Goal: Transaction & Acquisition: Purchase product/service

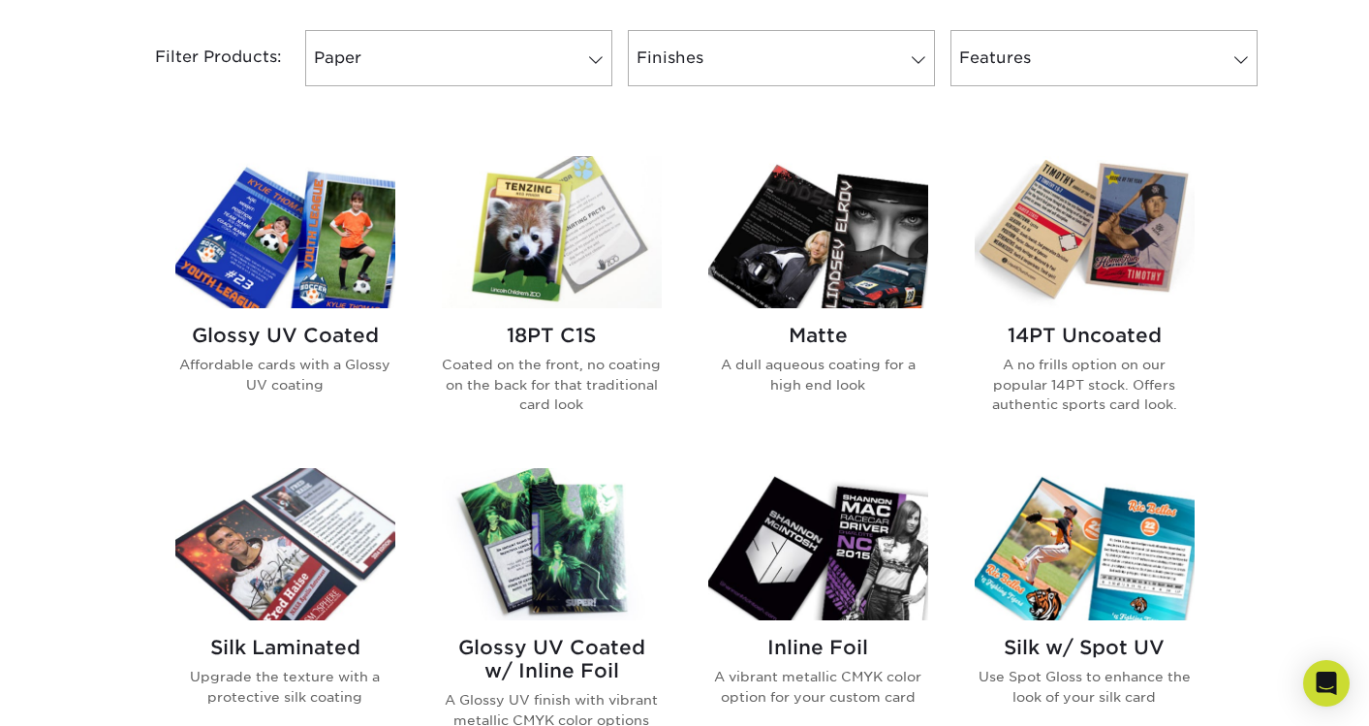
scroll to position [825, 0]
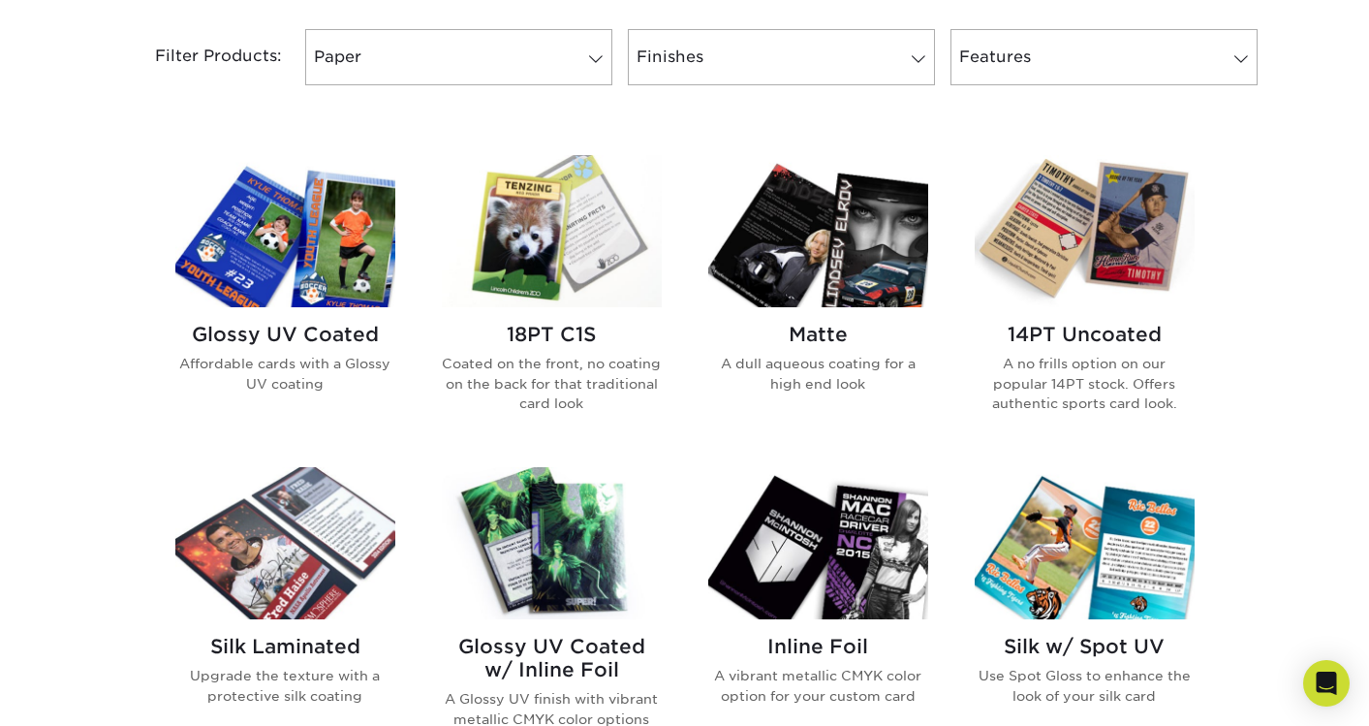
click at [340, 338] on h2 "Glossy UV Coated" at bounding box center [285, 334] width 220 height 23
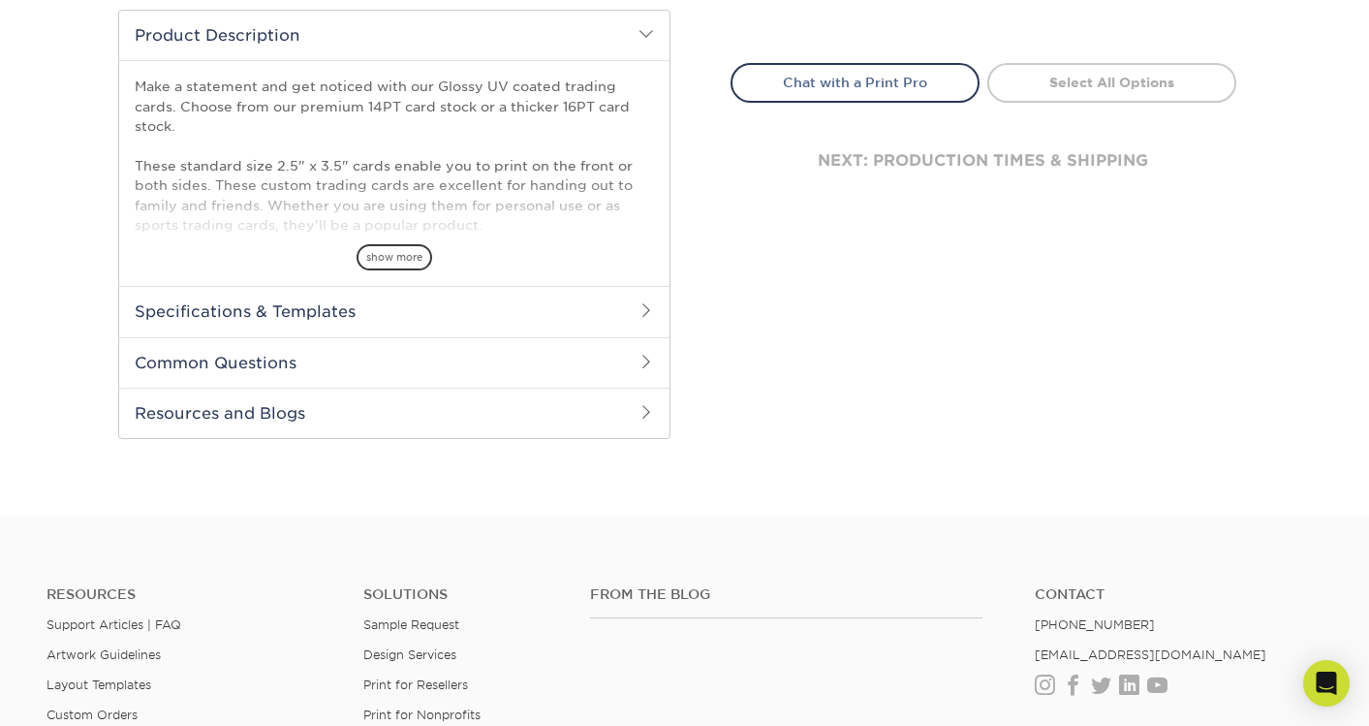
scroll to position [646, 0]
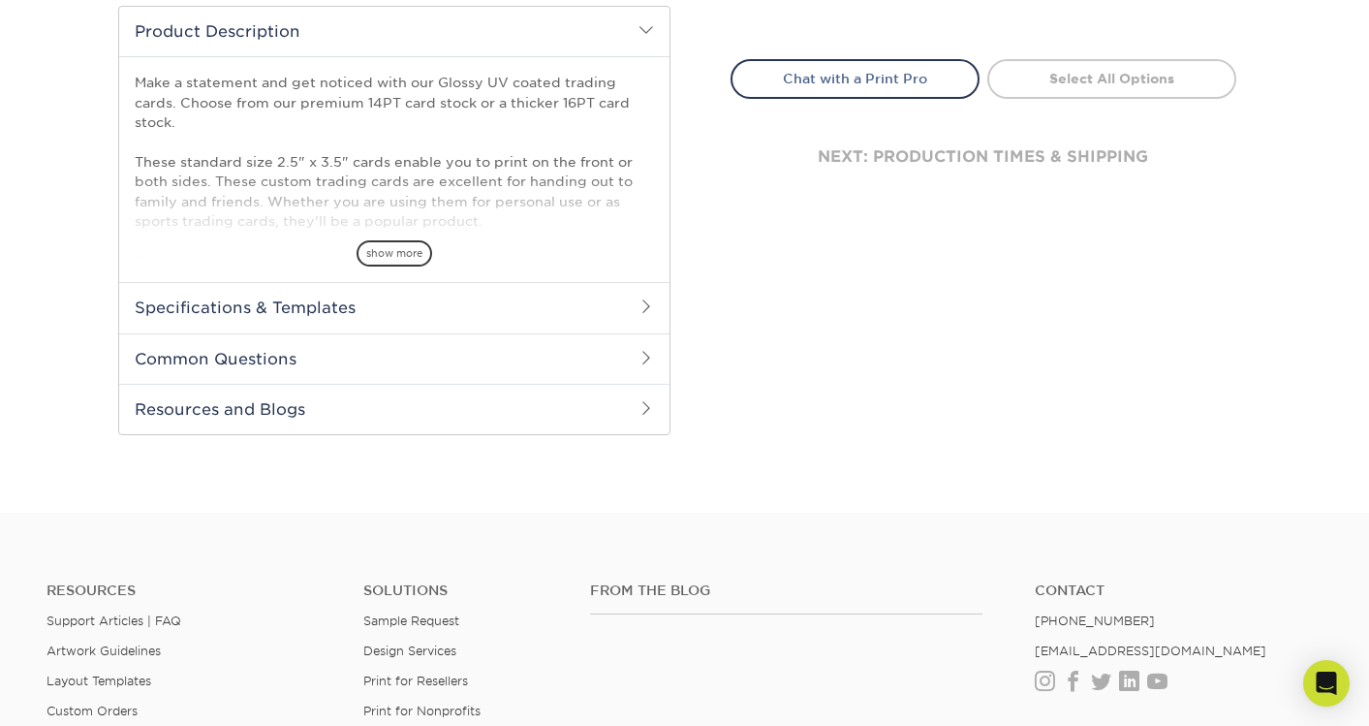
click at [548, 354] on h2 "Common Questions" at bounding box center [394, 358] width 550 height 50
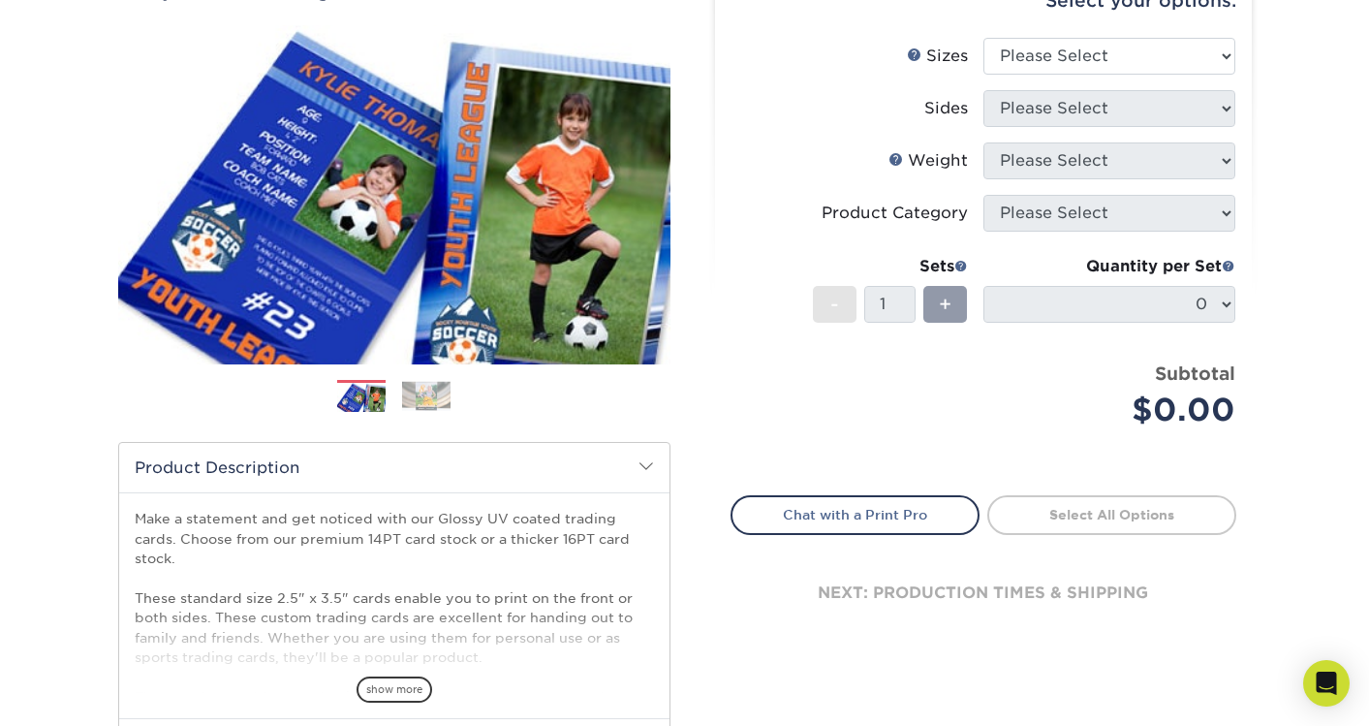
scroll to position [211, 0]
click at [638, 454] on h2 "Product Description" at bounding box center [394, 466] width 550 height 49
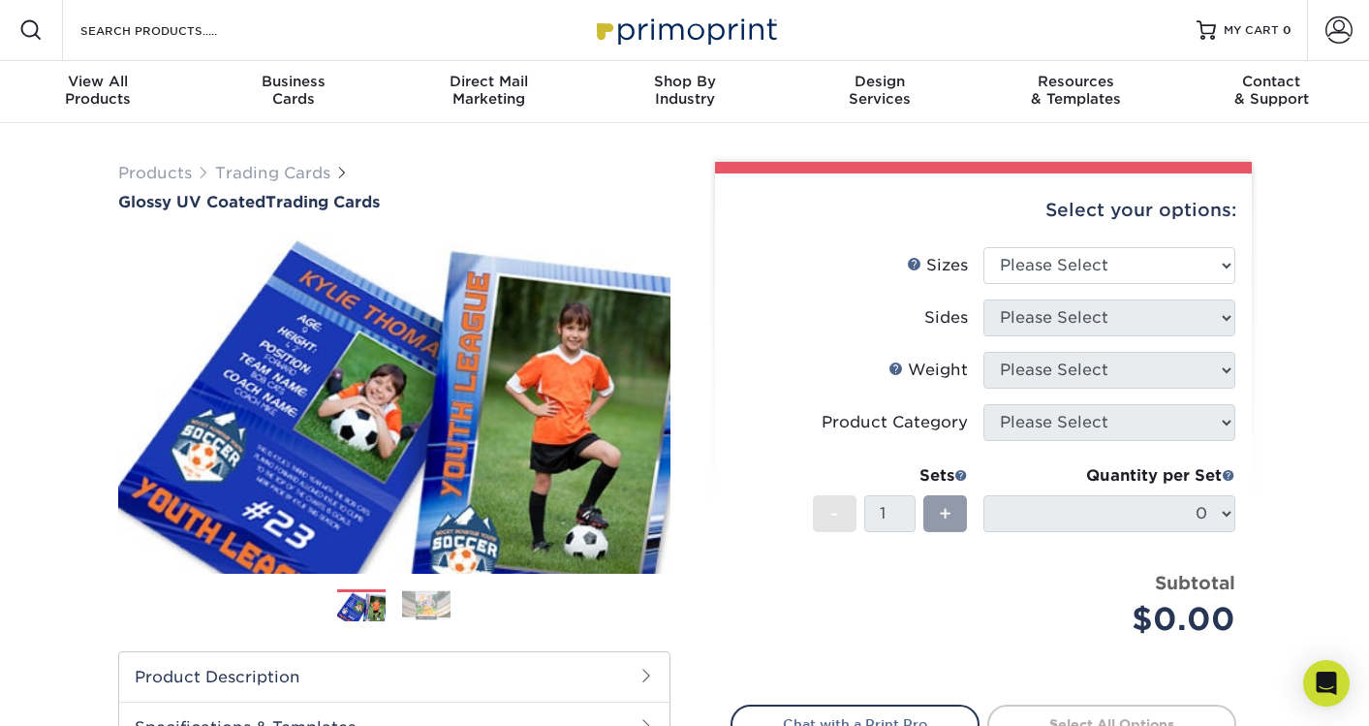
scroll to position [0, 0]
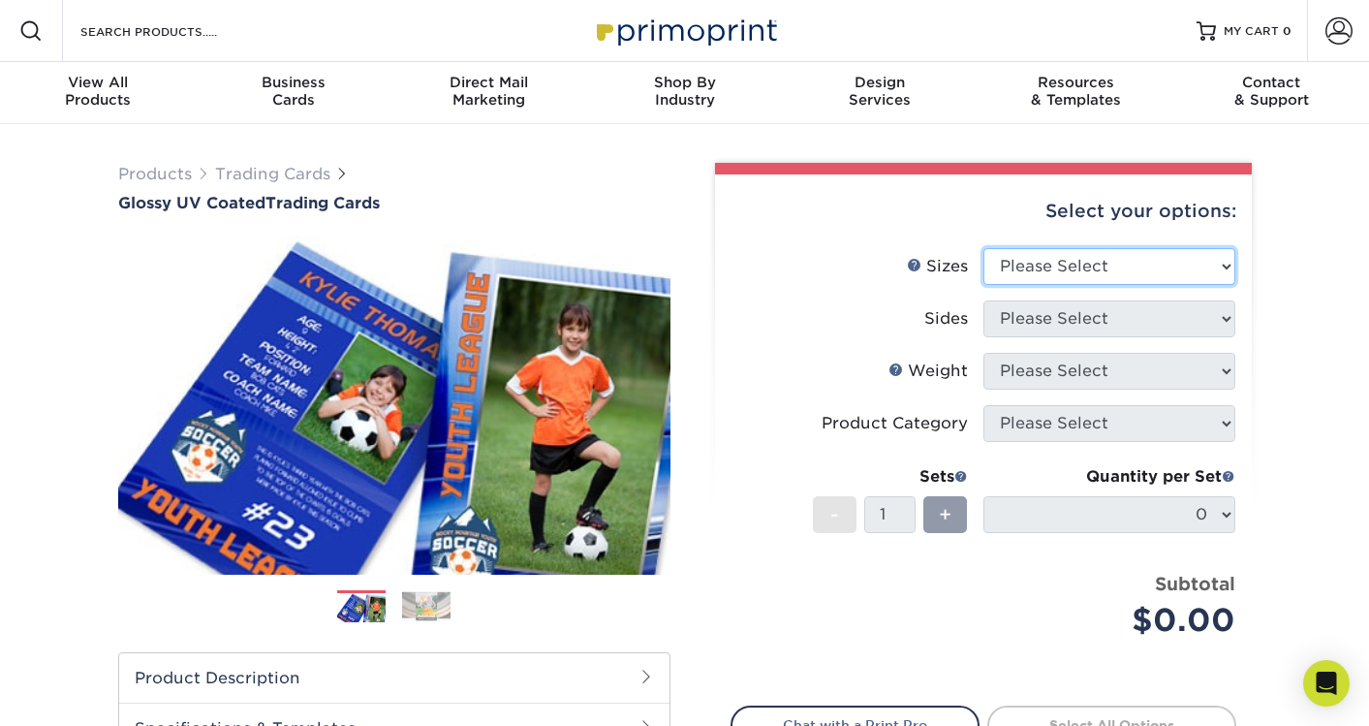
click at [1042, 275] on select "Please Select 2.5" x 3.5"" at bounding box center [1109, 266] width 252 height 37
select select "2.50x3.50"
click at [983, 248] on select "Please Select 2.5" x 3.5"" at bounding box center [1109, 266] width 252 height 37
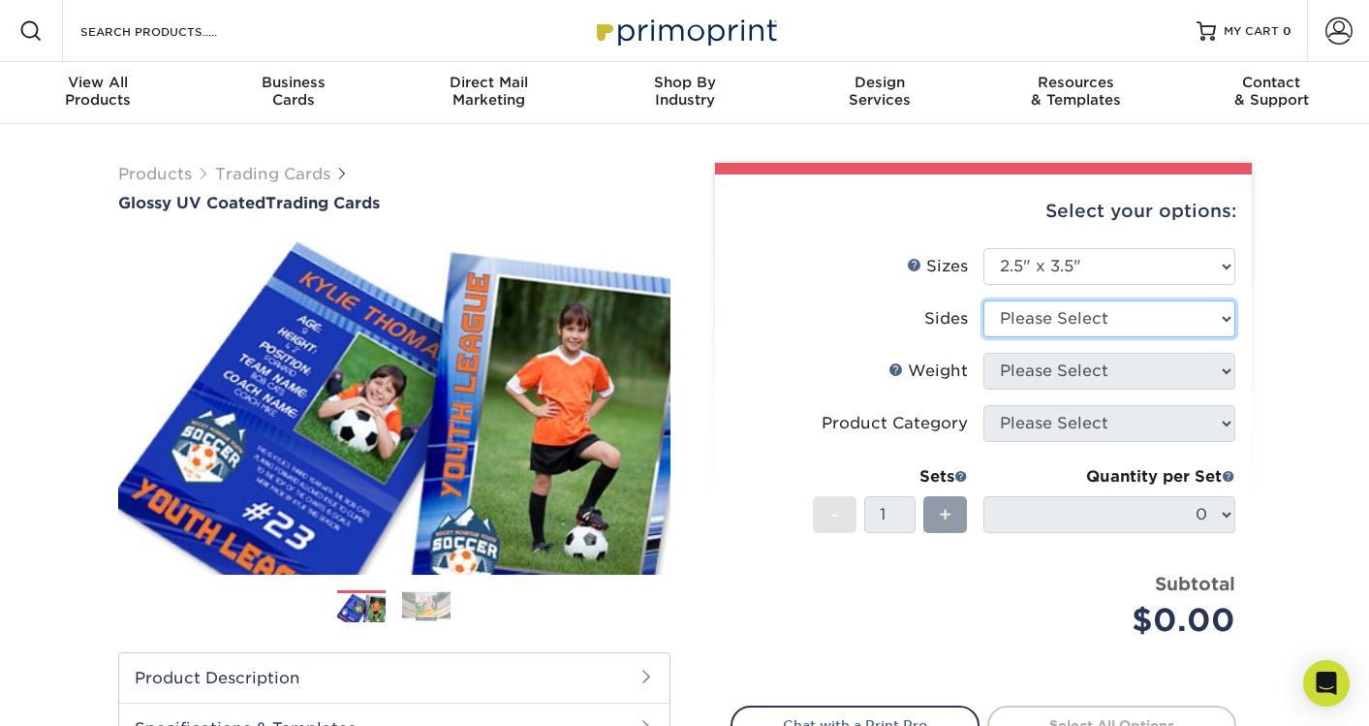
click at [1043, 318] on select "Please Select Print Both Sides Print Front Only" at bounding box center [1109, 318] width 252 height 37
select select "13abbda7-1d64-4f25-8bb2-c179b224825d"
click at [983, 300] on select "Please Select Print Both Sides Print Front Only" at bounding box center [1109, 318] width 252 height 37
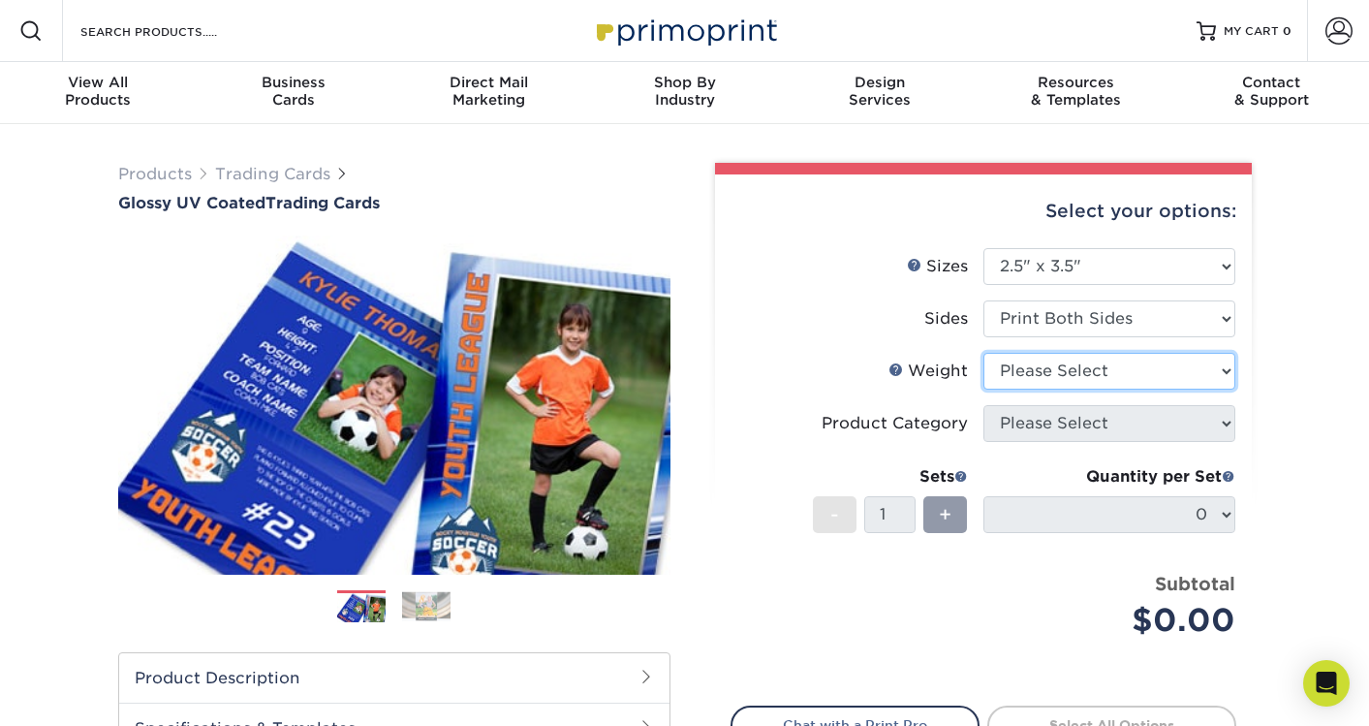
click at [1049, 370] on select "Please Select 16PT 14PT 18PT C1S" at bounding box center [1109, 371] width 252 height 37
select select "16PT"
click at [983, 353] on select "Please Select 16PT 14PT 18PT C1S" at bounding box center [1109, 371] width 252 height 37
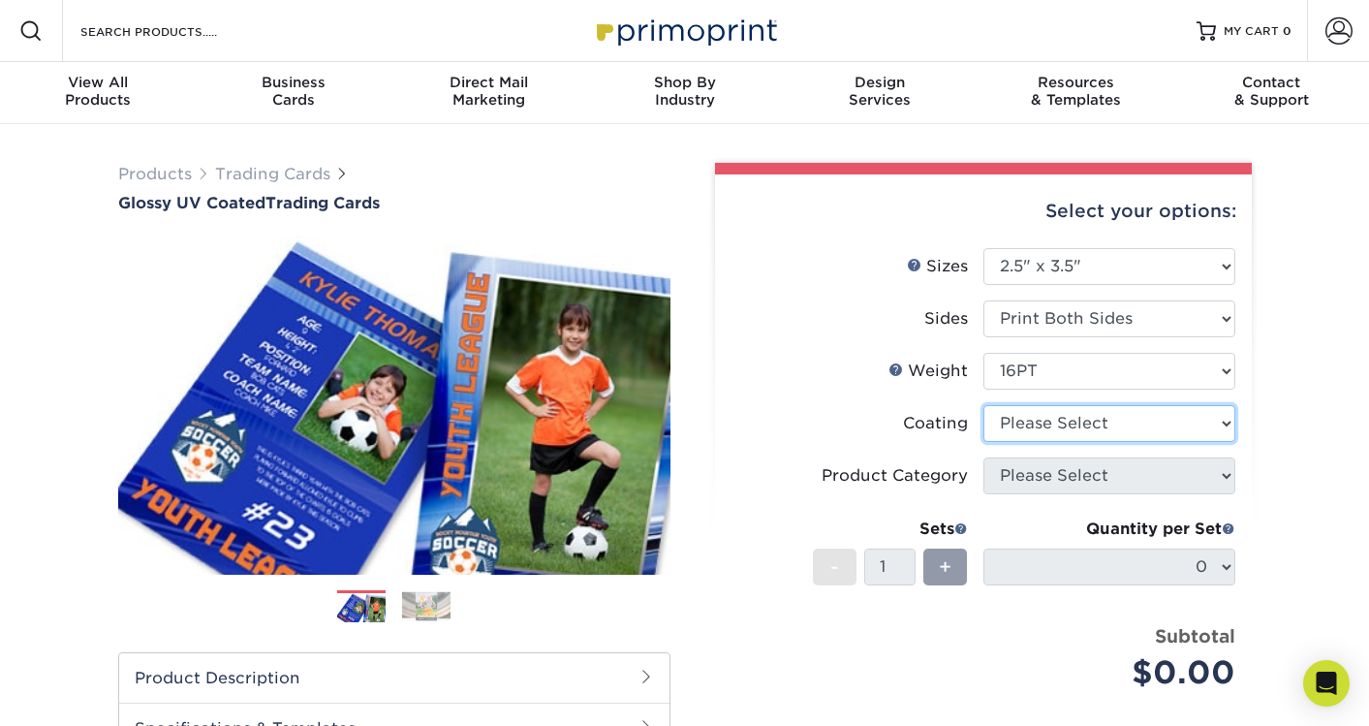
click at [1042, 430] on select at bounding box center [1109, 423] width 252 height 37
select select "1e8116af-acfc-44b1-83dc-8181aa338834"
click at [983, 405] on select at bounding box center [1109, 423] width 252 height 37
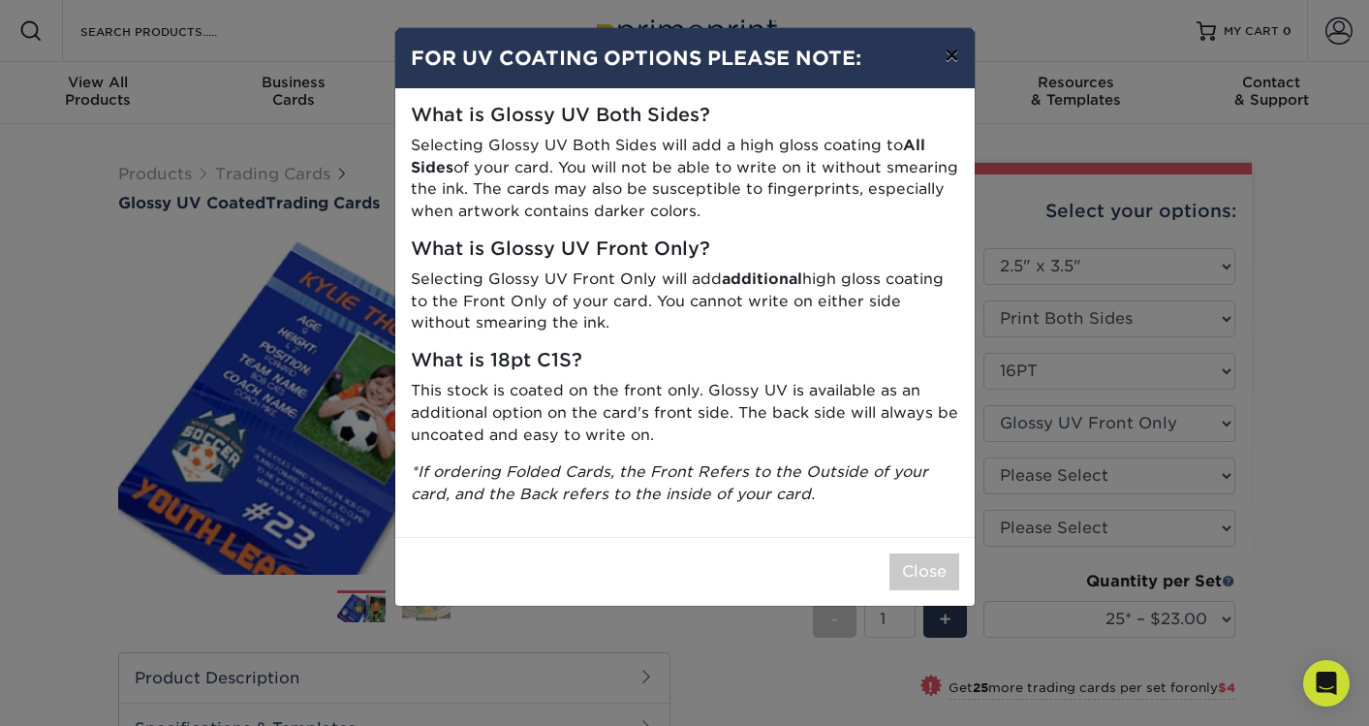
click at [950, 64] on button "×" at bounding box center [951, 55] width 45 height 54
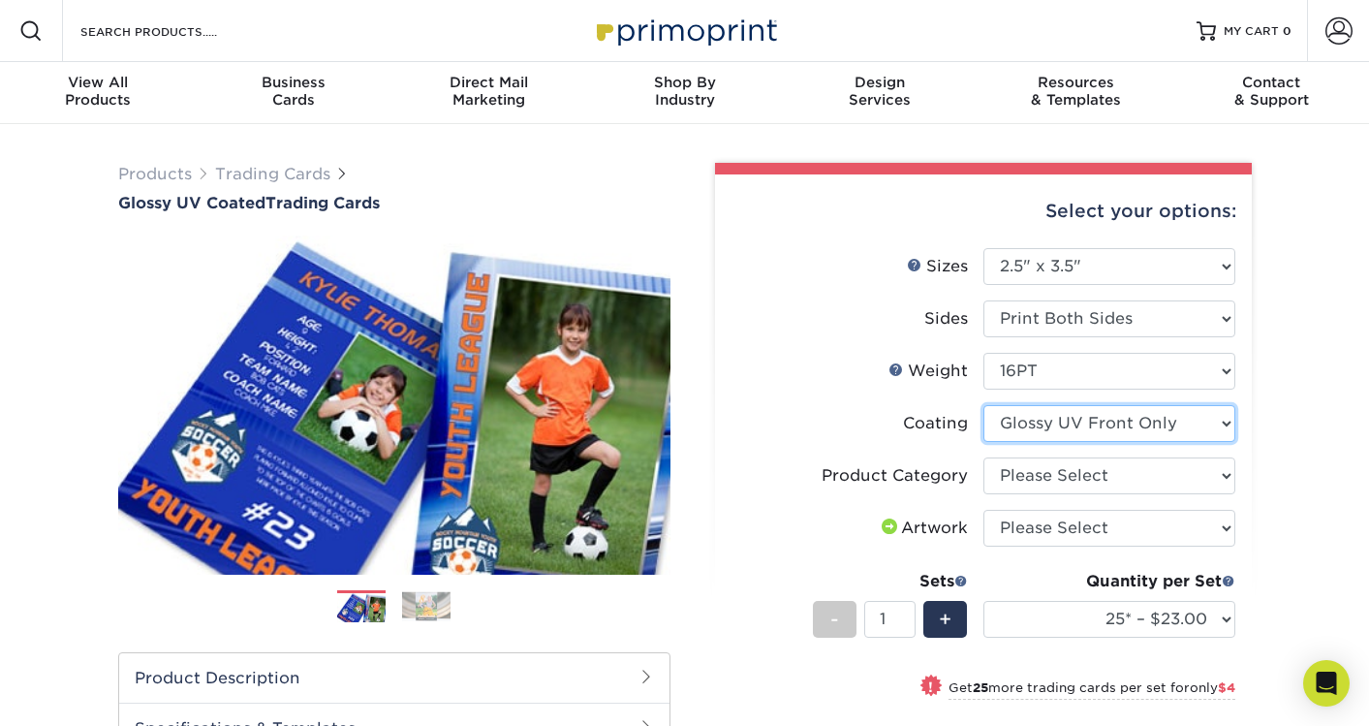
click at [1135, 413] on select at bounding box center [1109, 423] width 252 height 37
